Goal: Communication & Community: Answer question/provide support

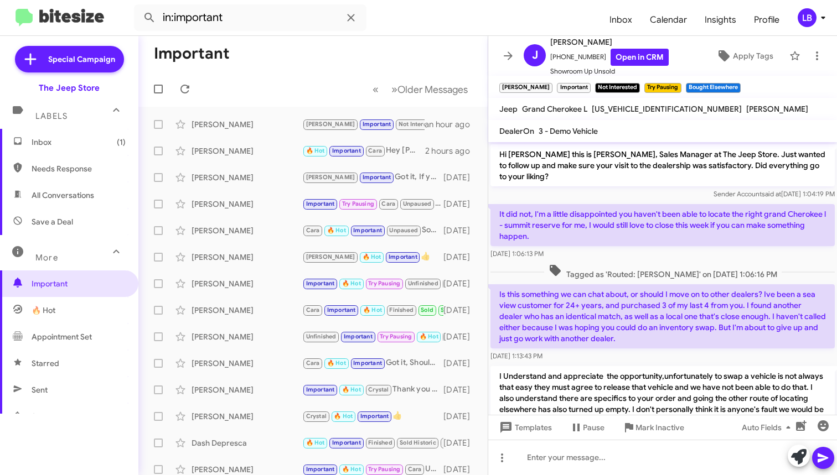
scroll to position [1145, 0]
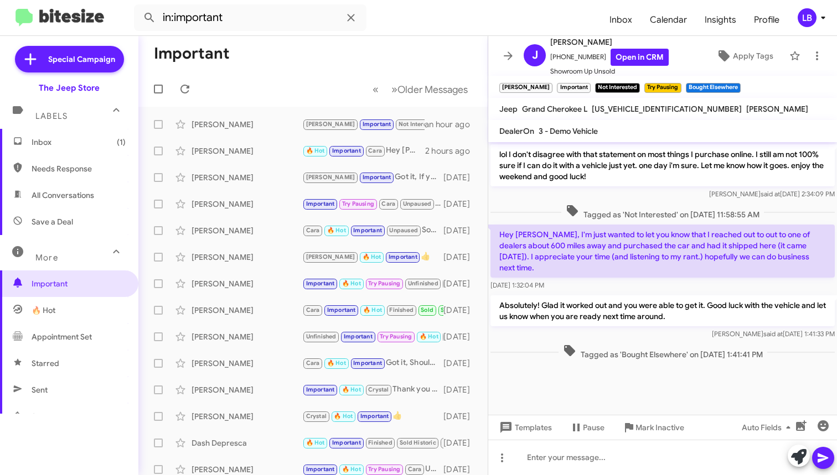
click at [83, 145] on span "Inbox (1)" at bounding box center [79, 142] width 94 height 11
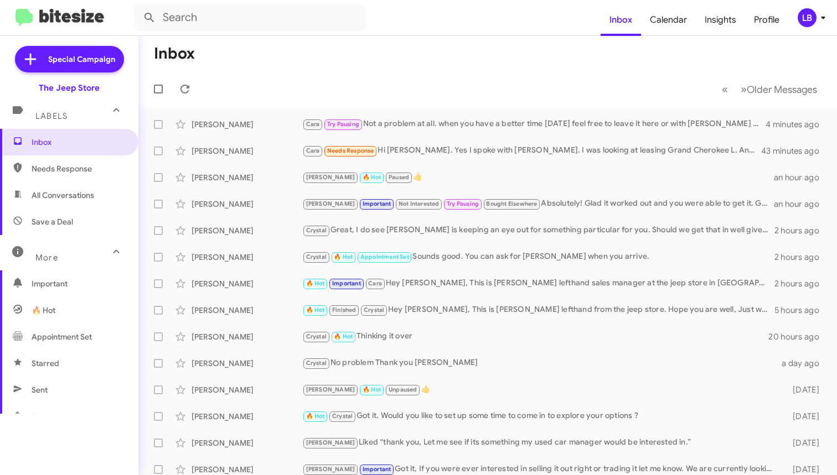
drag, startPoint x: 534, startPoint y: 79, endPoint x: 558, endPoint y: 56, distance: 33.3
click at [533, 79] on mat-toolbar-row "« Previous » Next Older Messages" at bounding box center [487, 88] width 698 height 35
click at [326, 85] on mat-toolbar-row "« Previous » Next Older Messages" at bounding box center [487, 88] width 698 height 35
drag, startPoint x: 545, startPoint y: 23, endPoint x: 658, endPoint y: 8, distance: 114.5
click at [545, 23] on form at bounding box center [367, 17] width 466 height 27
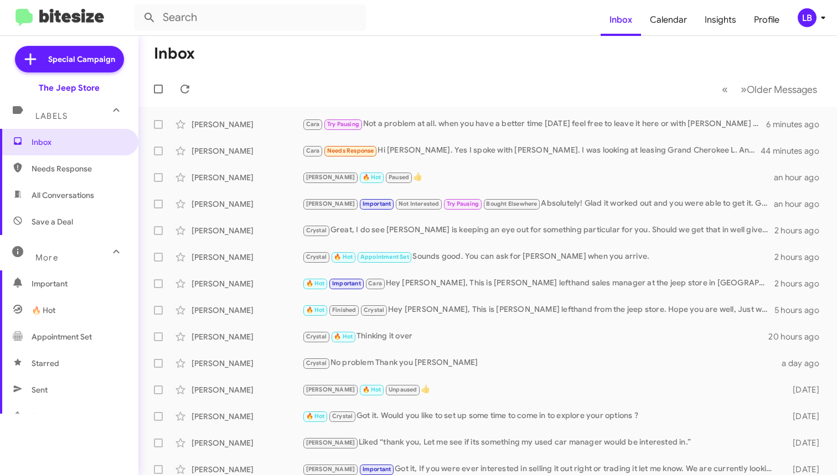
click at [359, 50] on mat-toolbar-row "Inbox" at bounding box center [487, 53] width 698 height 35
click at [345, 37] on mat-toolbar-row "Inbox" at bounding box center [487, 53] width 698 height 35
click at [340, 22] on input "text" at bounding box center [250, 17] width 232 height 27
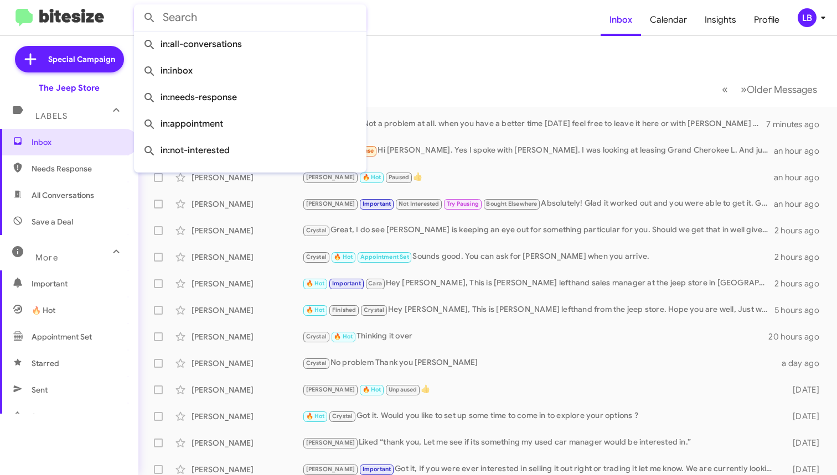
drag, startPoint x: 393, startPoint y: 75, endPoint x: 386, endPoint y: 71, distance: 8.0
click at [393, 76] on mat-toolbar-row "« Previous » Next Older Messages" at bounding box center [487, 88] width 698 height 35
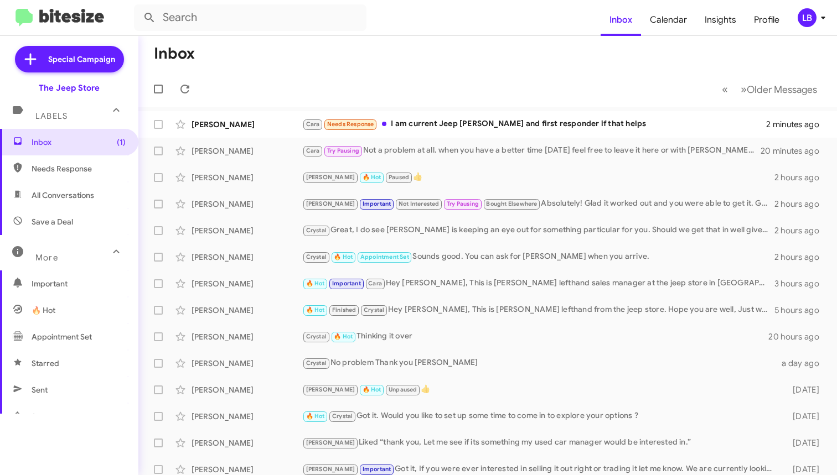
click at [699, 3] on mat-nav-list "Inbox Calendar Insights Profile" at bounding box center [694, 17] width 188 height 37
drag, startPoint x: 535, startPoint y: 58, endPoint x: 169, endPoint y: 225, distance: 402.8
click at [535, 58] on mat-toolbar-row "Inbox" at bounding box center [487, 53] width 698 height 35
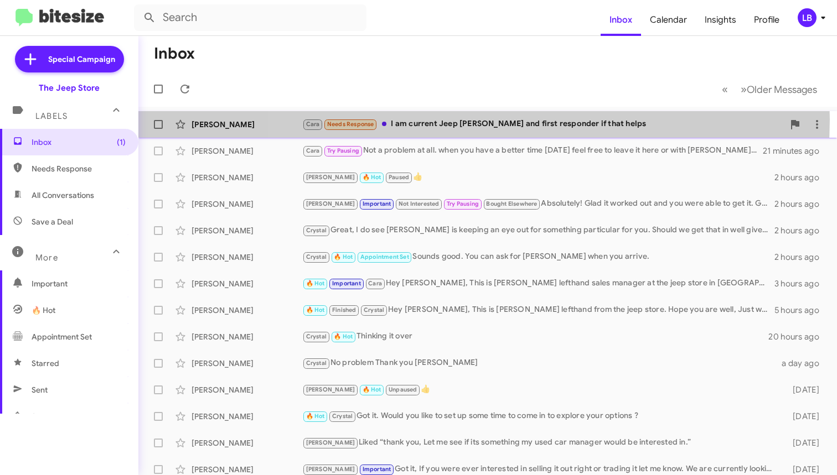
click at [478, 119] on div "Cara Needs Response I am current Jeep leaser and first responder if that helps" at bounding box center [542, 124] width 481 height 13
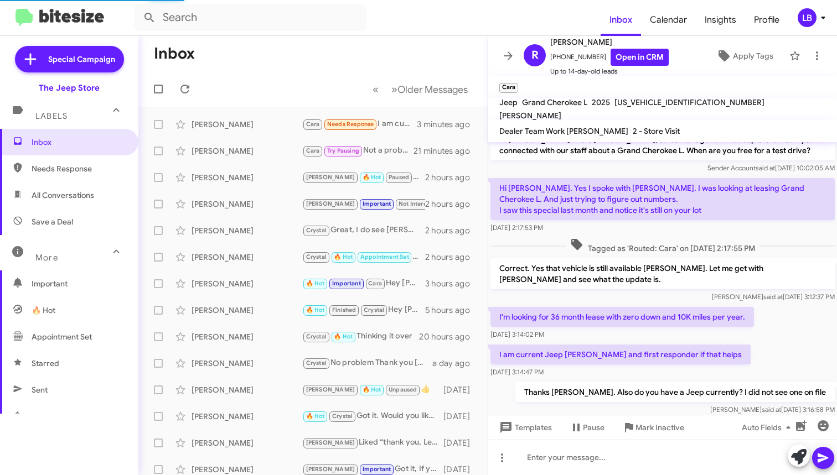
scroll to position [37, 0]
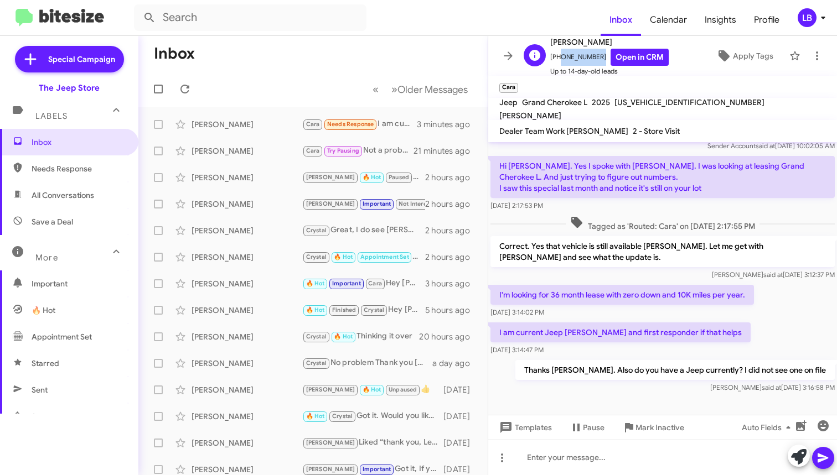
drag, startPoint x: 594, startPoint y: 58, endPoint x: 558, endPoint y: 61, distance: 36.7
click at [558, 61] on span "[PHONE_NUMBER] Open in CRM" at bounding box center [609, 57] width 118 height 17
copy span "9087053571"
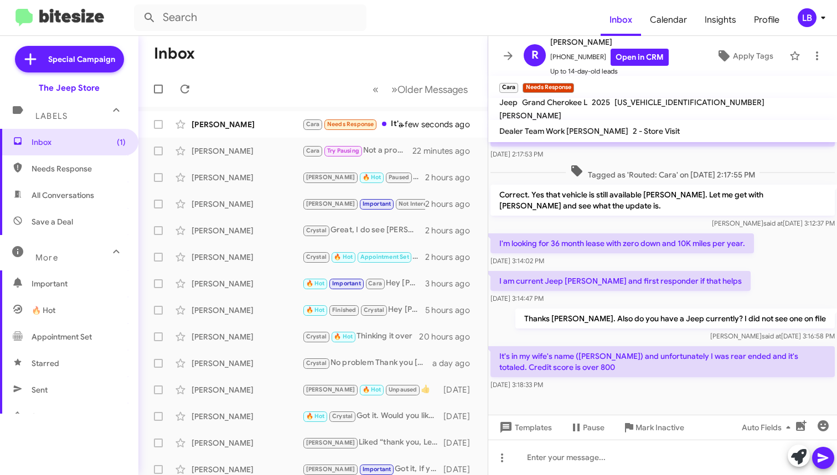
click at [765, 290] on div "I am current Jeep leaser and first responder if that helps Oct 10, 2025, 3:14:4…" at bounding box center [662, 288] width 349 height 38
click at [604, 219] on div "Travis said at Oct 10, 2025, 3:12:37 PM" at bounding box center [662, 223] width 344 height 11
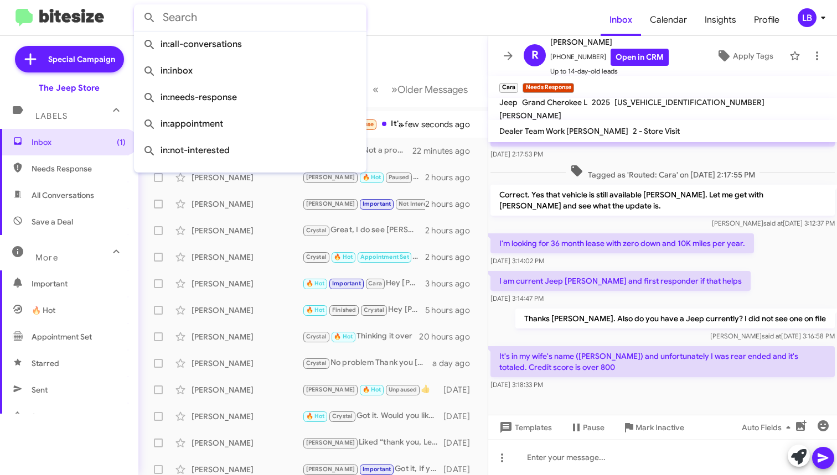
click at [249, 22] on input "text" at bounding box center [250, 17] width 232 height 27
click at [431, 49] on mat-toolbar-row "Inbox" at bounding box center [312, 53] width 349 height 35
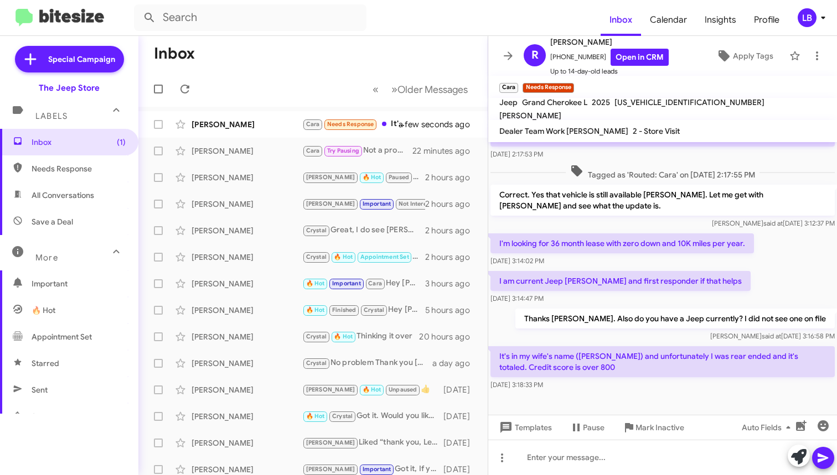
drag, startPoint x: 266, startPoint y: 77, endPoint x: 215, endPoint y: 76, distance: 50.9
click at [266, 77] on mat-toolbar-row "« Previous » Next Older Messages" at bounding box center [312, 88] width 349 height 35
click at [249, 23] on input "text" at bounding box center [250, 17] width 232 height 27
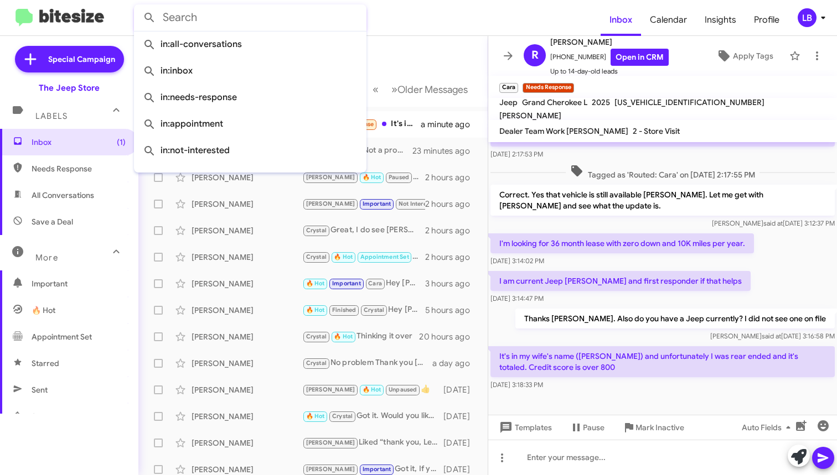
click at [441, 59] on mat-toolbar-row "Inbox" at bounding box center [312, 53] width 349 height 35
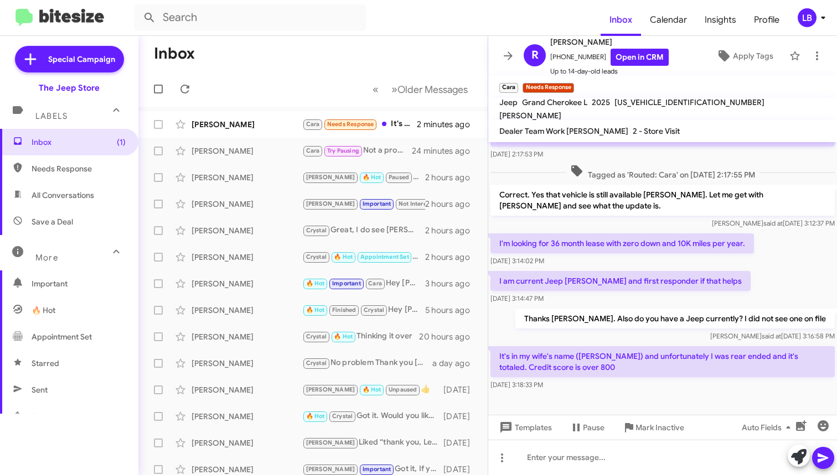
click at [416, 65] on mat-toolbar-row "Inbox" at bounding box center [312, 53] width 349 height 35
click at [678, 278] on p "I am current Jeep [PERSON_NAME] and first responder if that helps" at bounding box center [620, 281] width 260 height 20
click at [679, 278] on p "I am current Jeep [PERSON_NAME] and first responder if that helps" at bounding box center [620, 281] width 260 height 20
click at [686, 268] on div "I'm looking for 36 month lease with zero down and 10K miles per year. Oct 10, 2…" at bounding box center [662, 250] width 349 height 38
click at [693, 233] on div "Hi Randy this is Michael Lefthand, Sales Manager at The Jeep Store. I saw you c…" at bounding box center [662, 223] width 349 height 339
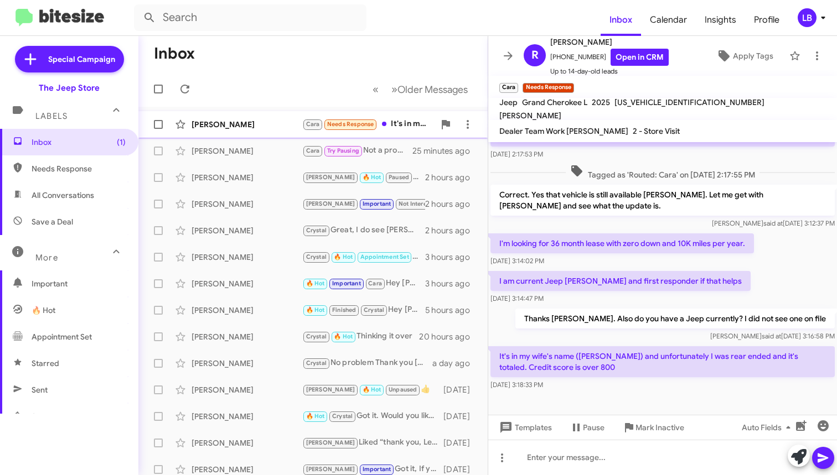
click at [246, 123] on div "[PERSON_NAME]" at bounding box center [246, 124] width 111 height 11
click at [188, 87] on icon at bounding box center [184, 89] width 9 height 9
click at [634, 262] on div "[DATE] 3:14:02 PM" at bounding box center [621, 261] width 263 height 11
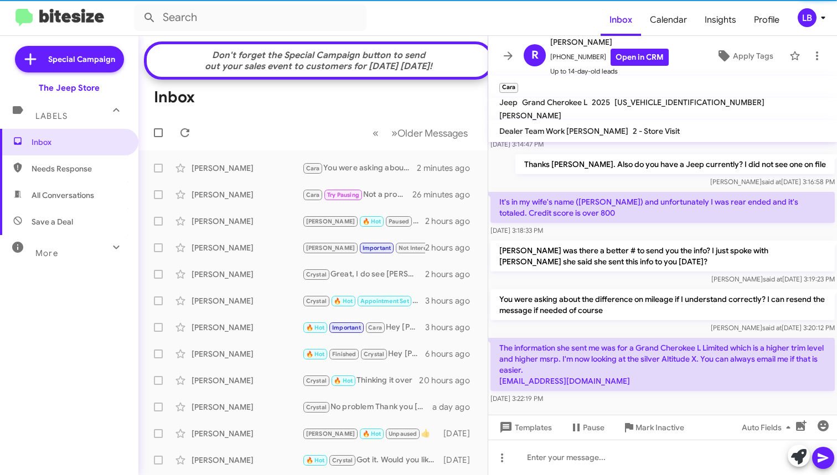
scroll to position [265, 0]
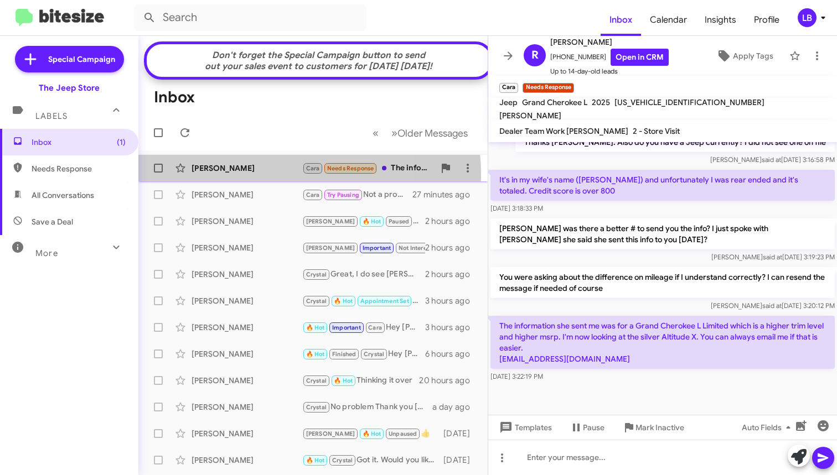
click at [236, 179] on div "[PERSON_NAME] [PERSON_NAME] Needs Response The information she sent me was for …" at bounding box center [312, 168] width 331 height 22
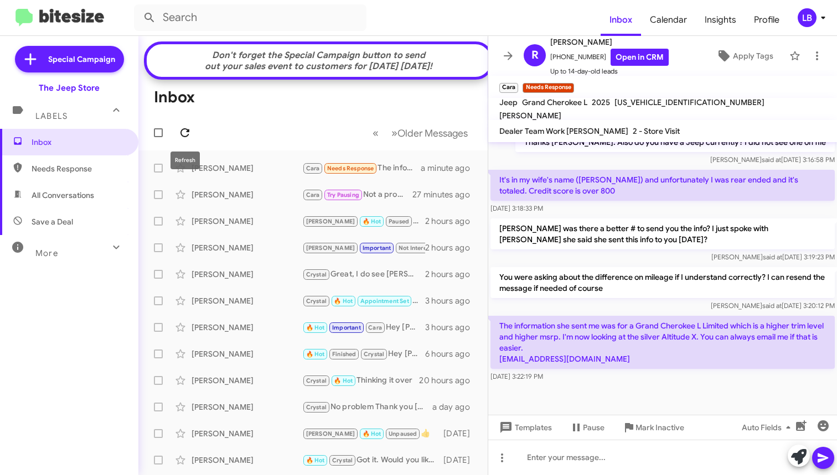
click at [178, 131] on icon at bounding box center [184, 132] width 13 height 13
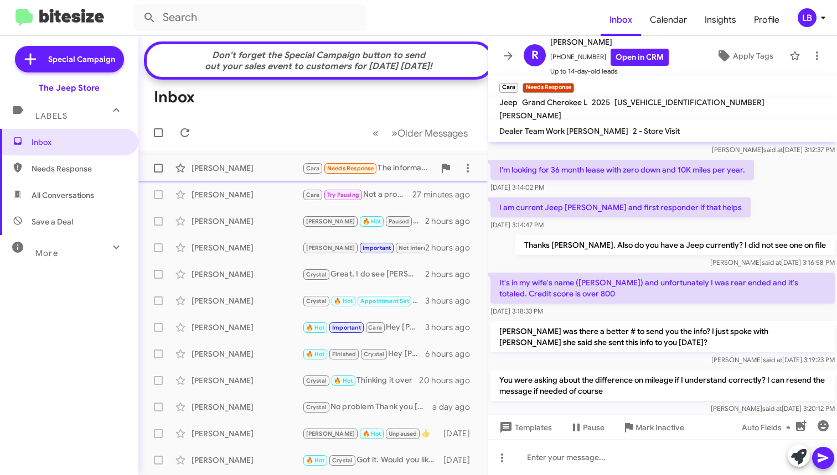
click at [266, 174] on div "[PERSON_NAME]" at bounding box center [246, 168] width 111 height 11
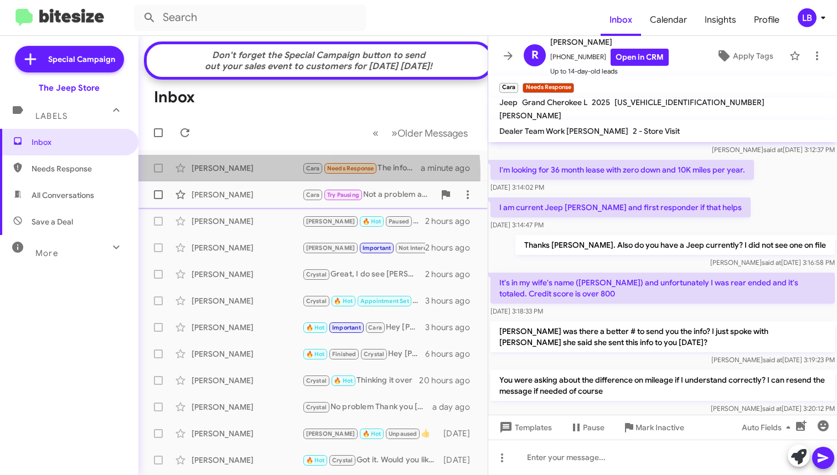
click at [257, 200] on div "[PERSON_NAME]" at bounding box center [246, 194] width 111 height 11
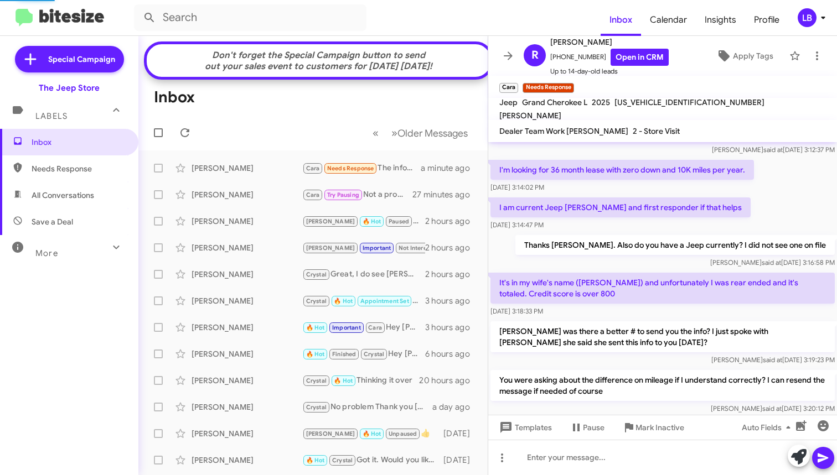
scroll to position [159, 0]
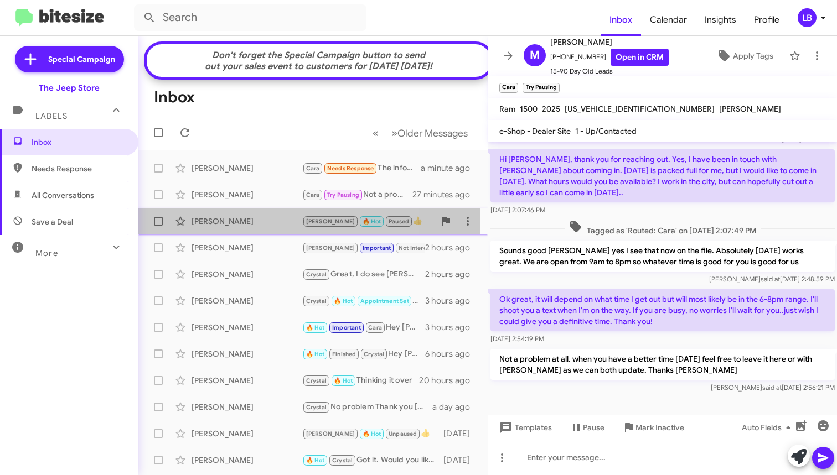
click at [238, 227] on div "[PERSON_NAME]" at bounding box center [246, 221] width 111 height 11
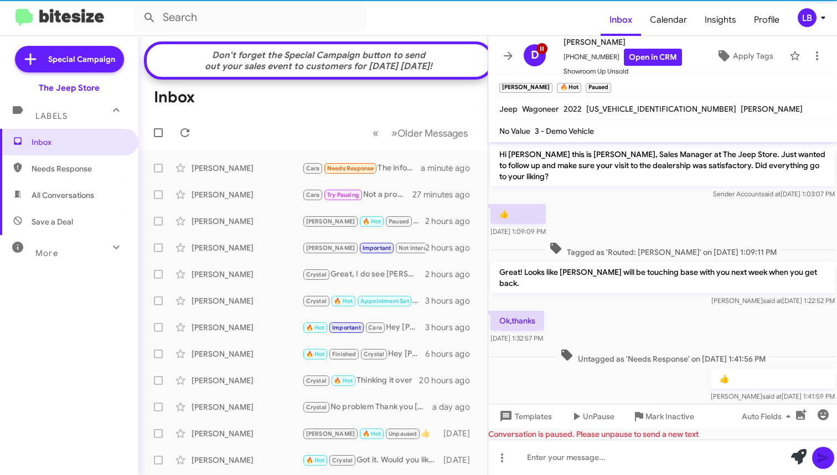
scroll to position [103, 0]
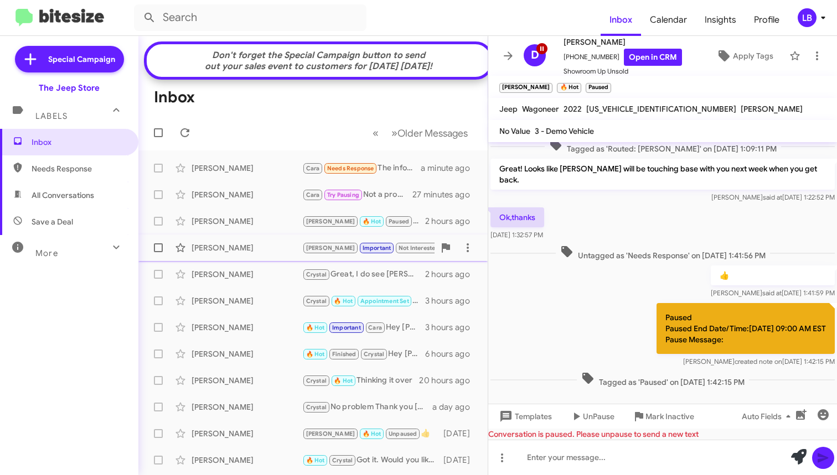
click at [238, 246] on div "[PERSON_NAME] [PERSON_NAME] Important Not Interested Try Pausing Bought Elsewhe…" at bounding box center [312, 248] width 331 height 22
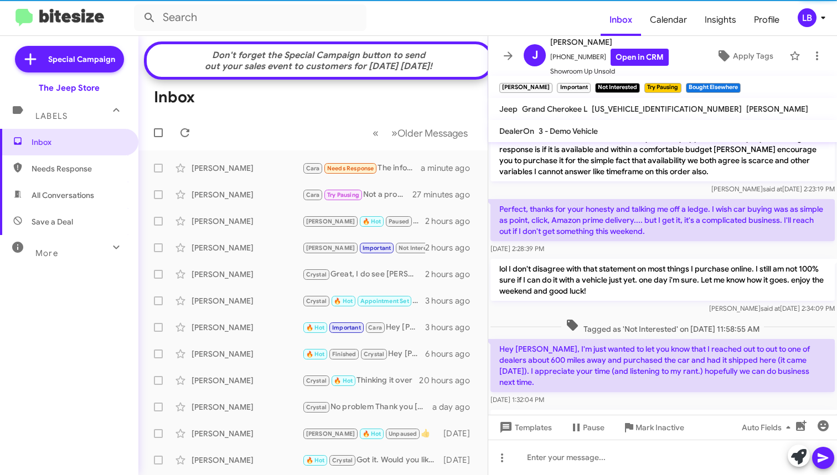
scroll to position [1145, 0]
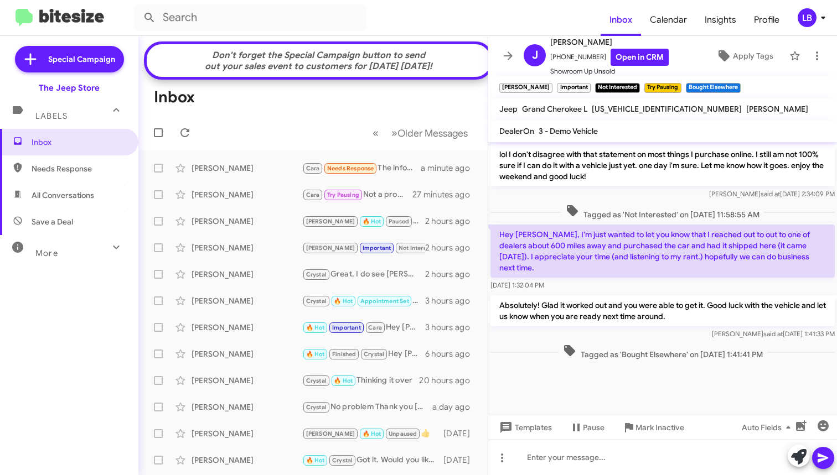
click at [667, 203] on div "Tagged as 'Not Interested' on [DATE] 11:58:55 AM" at bounding box center [662, 212] width 349 height 20
click at [242, 179] on div "[PERSON_NAME] [PERSON_NAME] Needs Response The information she sent me was for …" at bounding box center [312, 168] width 331 height 22
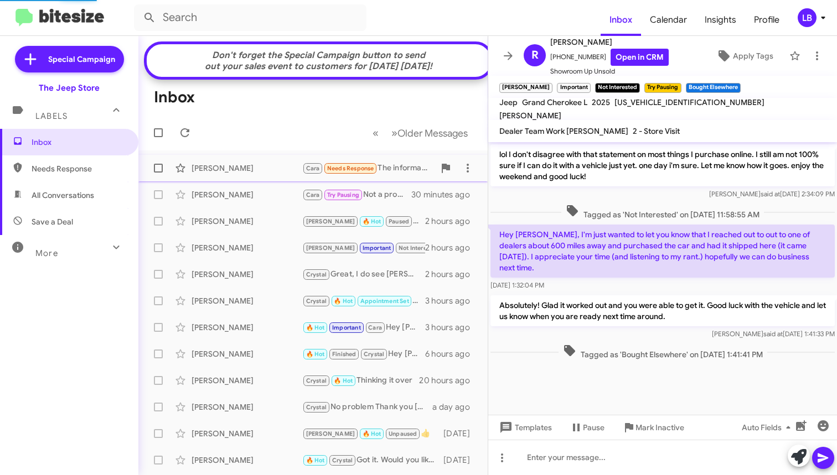
scroll to position [316, 0]
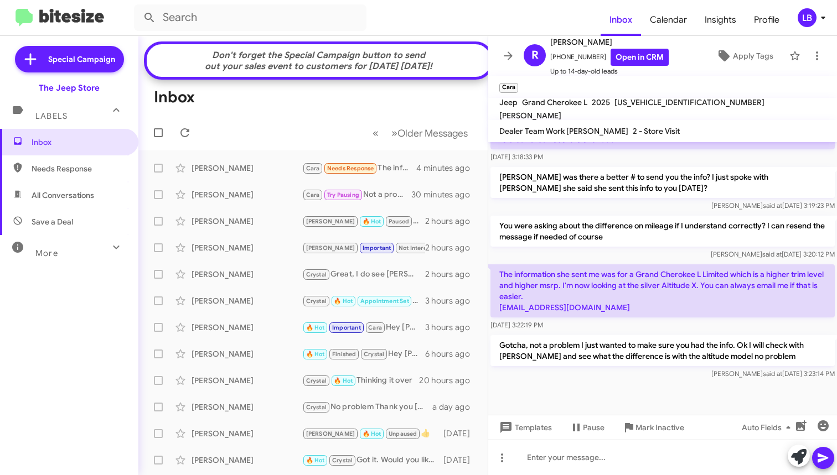
click at [647, 200] on div "[PERSON_NAME] said at [DATE] 3:19:23 PM" at bounding box center [662, 205] width 344 height 11
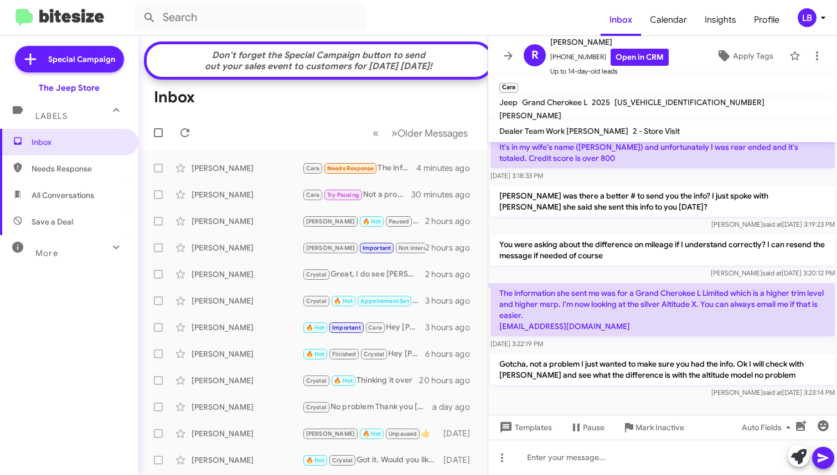
scroll to position [274, 0]
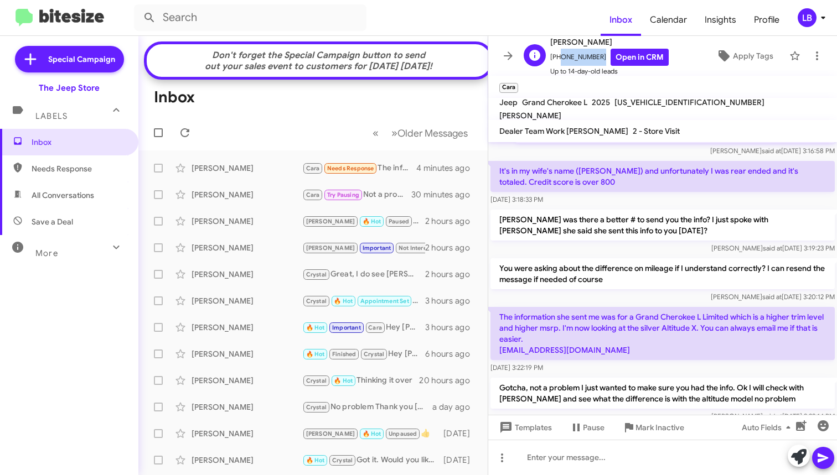
drag, startPoint x: 594, startPoint y: 58, endPoint x: 560, endPoint y: 62, distance: 34.0
click at [556, 61] on span "[PHONE_NUMBER] Open in CRM" at bounding box center [609, 57] width 118 height 17
copy span "9087053571"
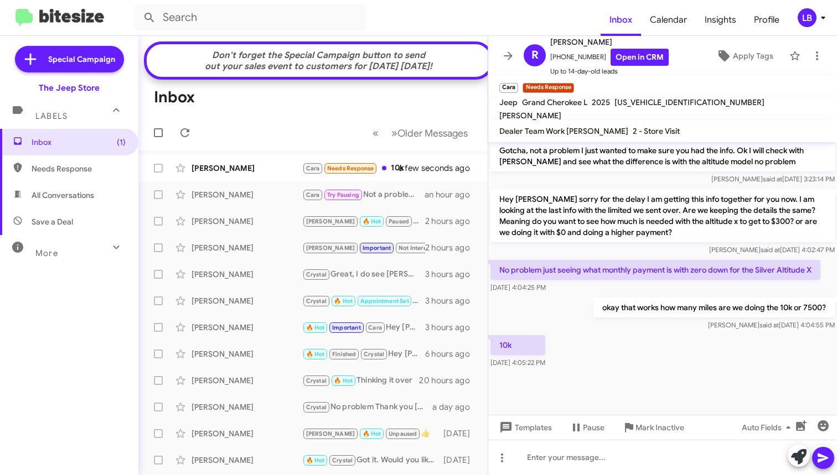
drag, startPoint x: 290, startPoint y: 115, endPoint x: 520, endPoint y: 261, distance: 272.4
click at [290, 115] on mat-toolbar-row "Inbox" at bounding box center [312, 97] width 349 height 35
click at [538, 308] on div "okay that works how many miles are we doing the 10k or 7500? [PERSON_NAME] said…" at bounding box center [662, 314] width 349 height 38
click at [693, 283] on div "[DATE] 4:04:25 PM" at bounding box center [655, 287] width 330 height 11
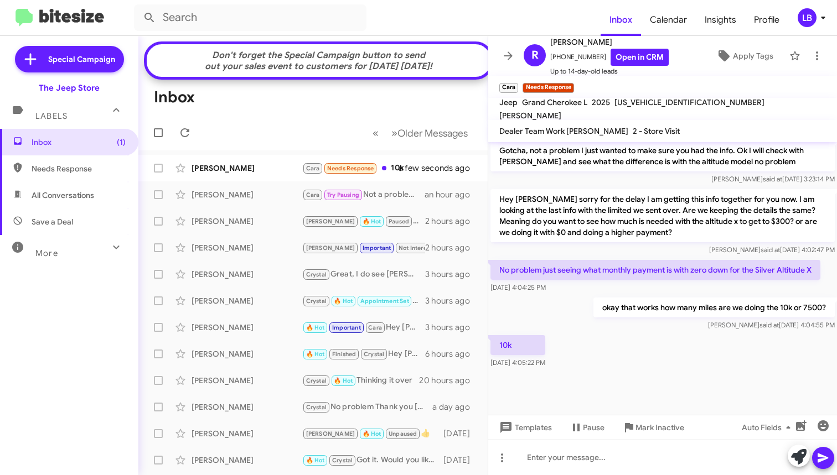
click at [675, 241] on p "Hey [PERSON_NAME] sorry for the delay I am getting this info together for you n…" at bounding box center [662, 215] width 344 height 53
click at [66, 5] on mat-toolbar "Inbox Calendar Insights Profile LB" at bounding box center [418, 17] width 837 height 35
click at [237, 174] on div "[PERSON_NAME]" at bounding box center [246, 168] width 111 height 11
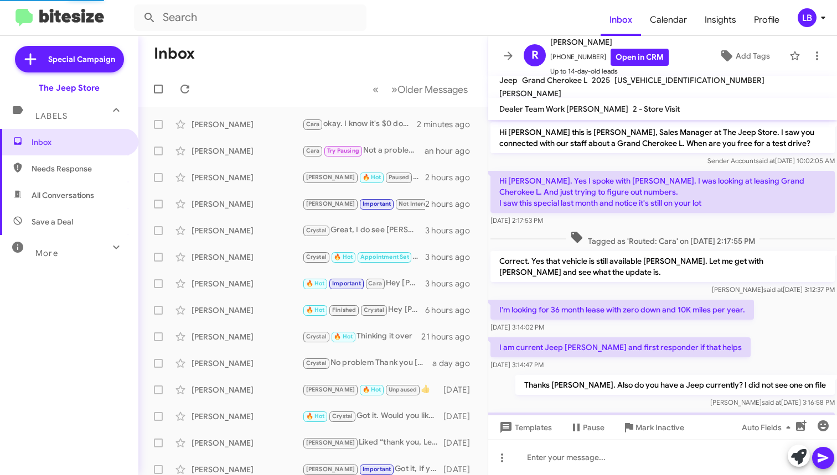
scroll to position [541, 0]
